Goal: Transaction & Acquisition: Purchase product/service

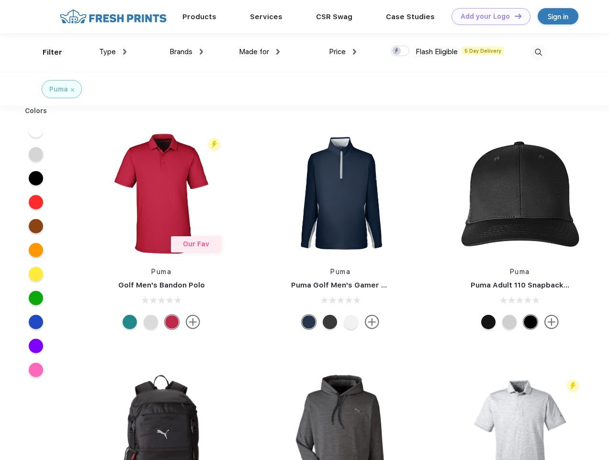
click at [487, 16] on link "Add your Logo Design Tool" at bounding box center [491, 16] width 79 height 17
click at [0, 0] on div "Design Tool" at bounding box center [0, 0] width 0 height 0
click at [514, 16] on link "Add your Logo Design Tool" at bounding box center [491, 16] width 79 height 17
click at [46, 52] on div "Filter" at bounding box center [53, 52] width 20 height 11
click at [113, 52] on span "Type" at bounding box center [107, 51] width 17 height 9
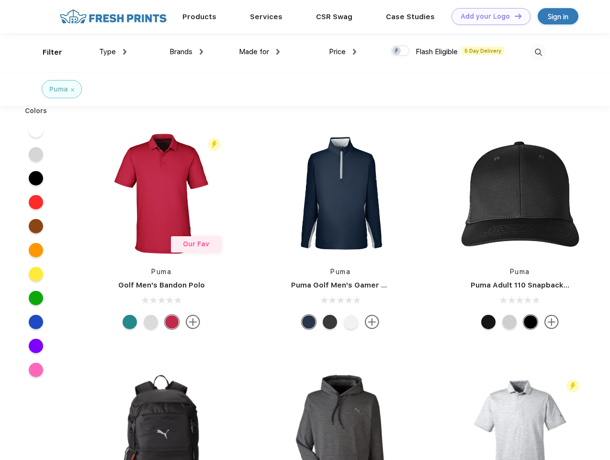
click at [186, 52] on span "Brands" at bounding box center [181, 51] width 23 height 9
click at [260, 52] on span "Made for" at bounding box center [254, 51] width 30 height 9
click at [343, 52] on span "Price" at bounding box center [337, 51] width 17 height 9
click at [400, 51] on div at bounding box center [400, 50] width 19 height 11
click at [397, 51] on input "checkbox" at bounding box center [394, 48] width 6 height 6
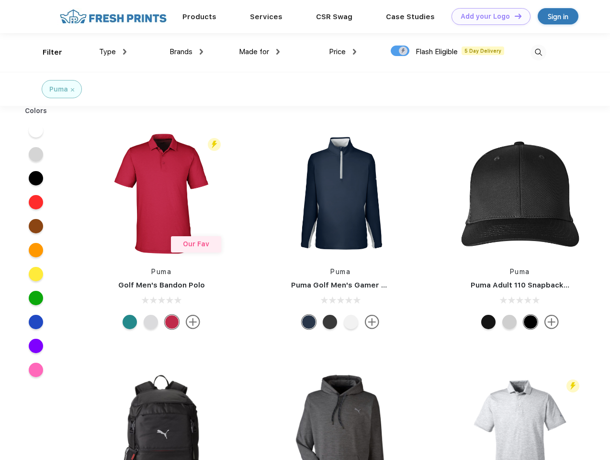
click at [538, 52] on img at bounding box center [539, 53] width 16 height 16
